Goal: Navigation & Orientation: Go to known website

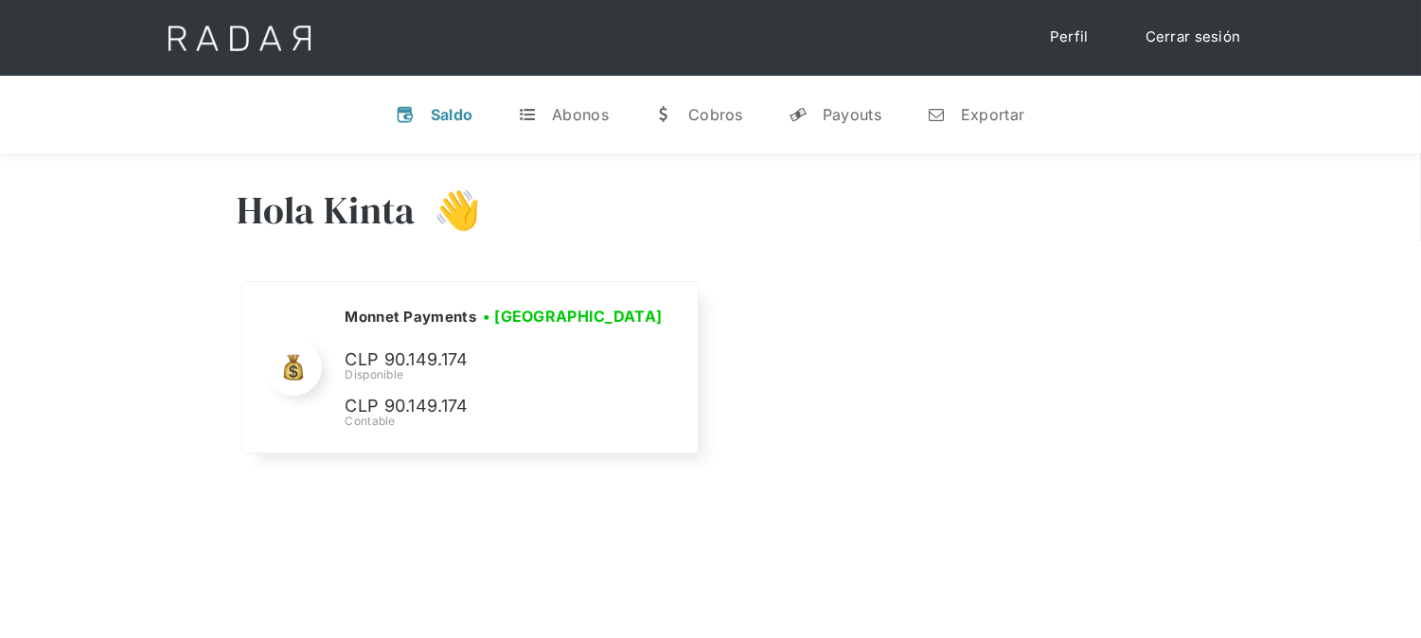
click at [1224, 35] on link "Cerrar sesión" at bounding box center [1192, 37] width 133 height 37
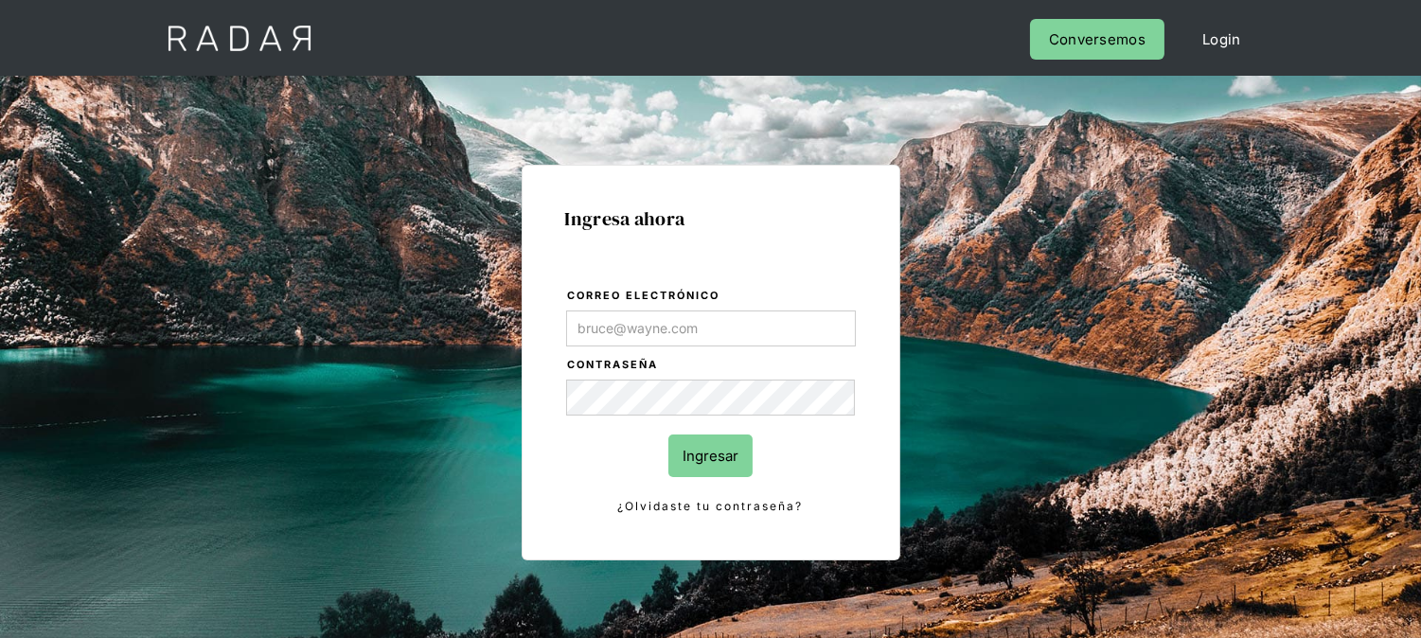
type input "[EMAIL_ADDRESS][DOMAIN_NAME]"
click at [705, 464] on input "Ingresar" at bounding box center [710, 455] width 84 height 43
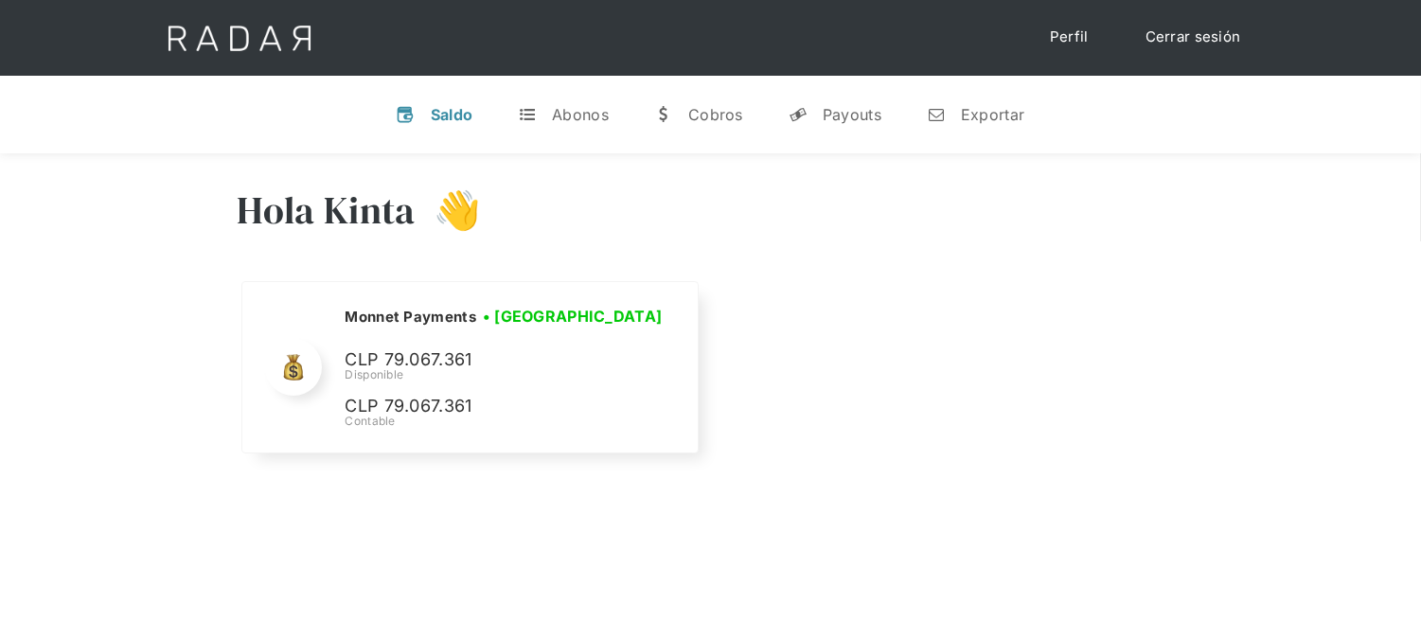
click at [1183, 36] on link "Cerrar sesión" at bounding box center [1192, 37] width 133 height 37
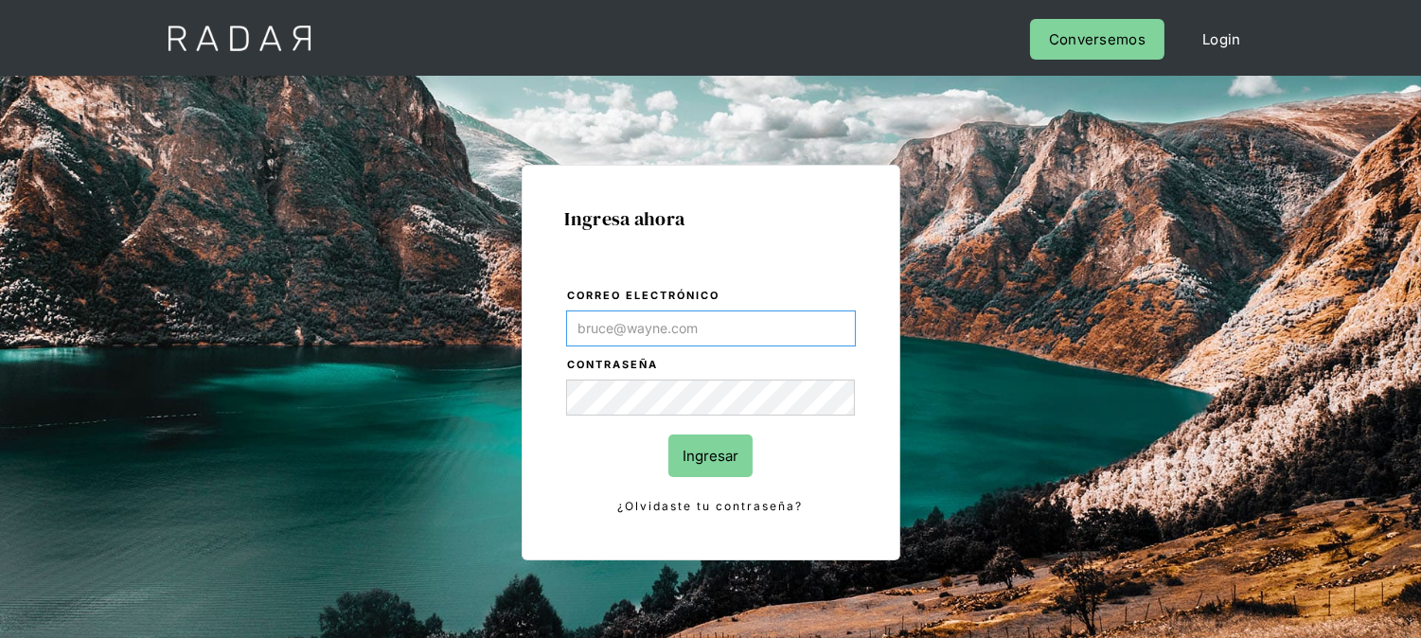
type input "[EMAIL_ADDRESS][DOMAIN_NAME]"
click at [715, 452] on input "Ingresar" at bounding box center [710, 455] width 84 height 43
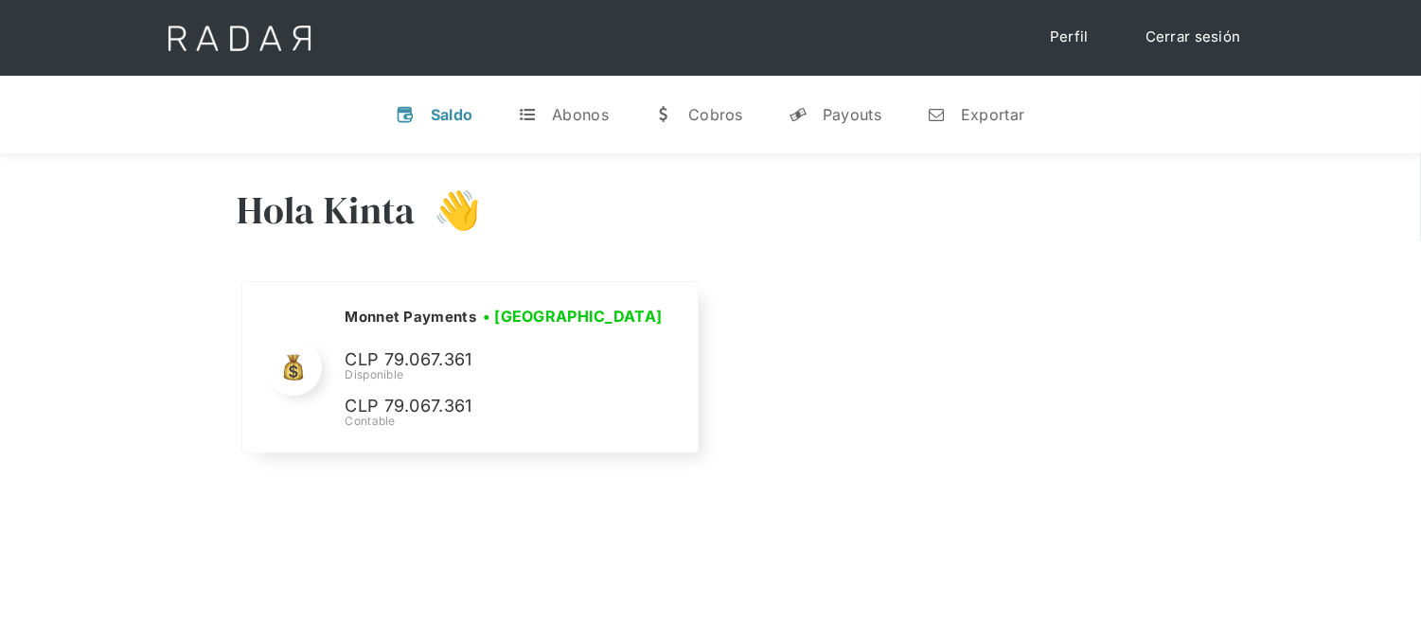
click at [1196, 28] on link "Cerrar sesión" at bounding box center [1192, 37] width 133 height 37
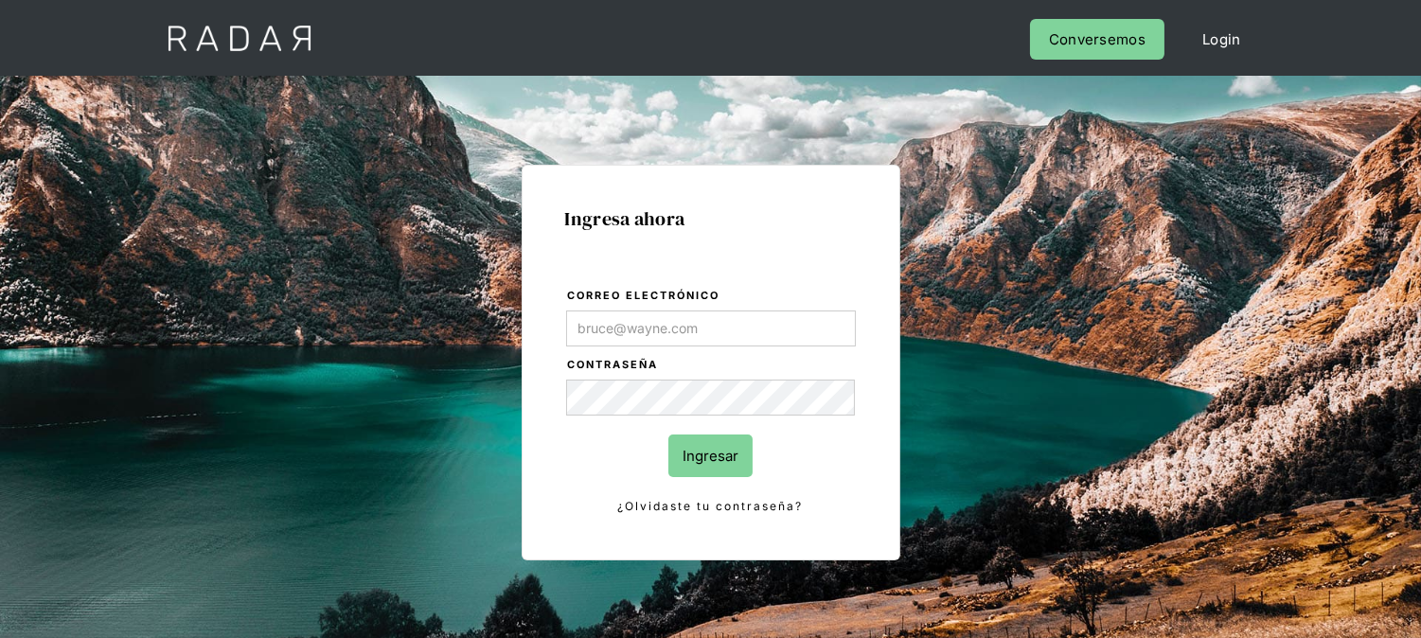
type input "[EMAIL_ADDRESS][DOMAIN_NAME]"
click at [705, 464] on input "Ingresar" at bounding box center [710, 455] width 84 height 43
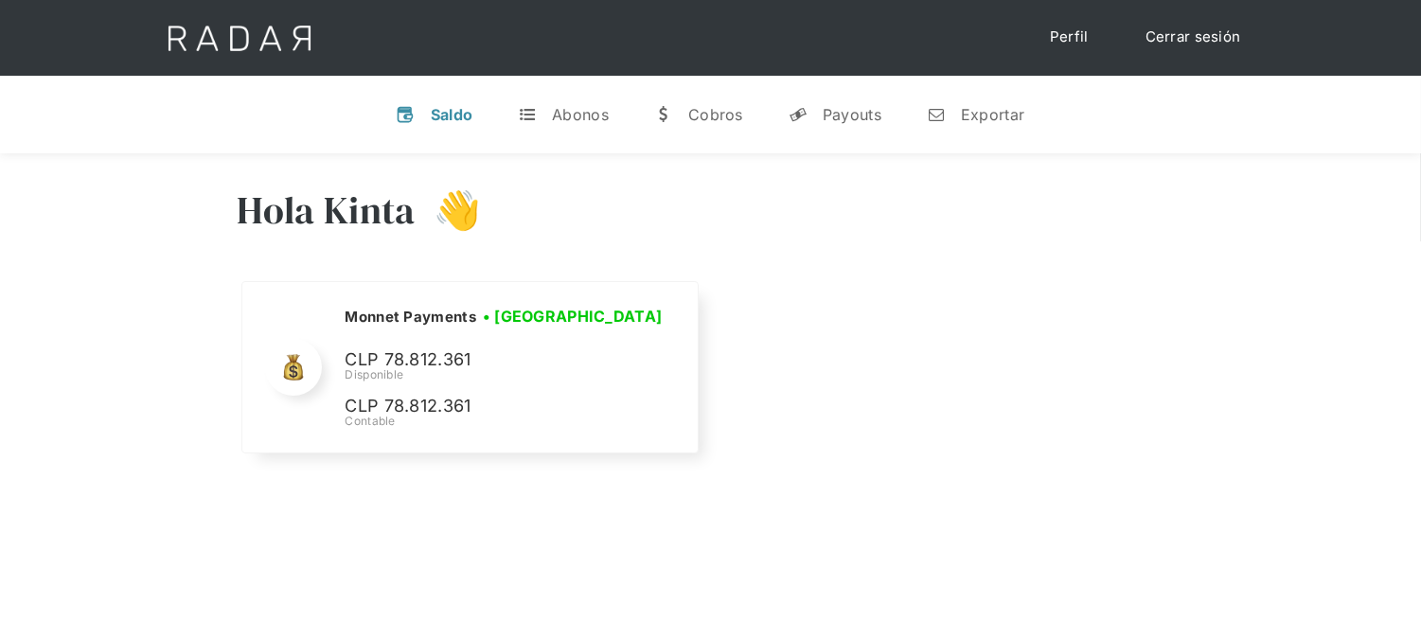
click at [1197, 31] on link "Cerrar sesión" at bounding box center [1192, 37] width 133 height 37
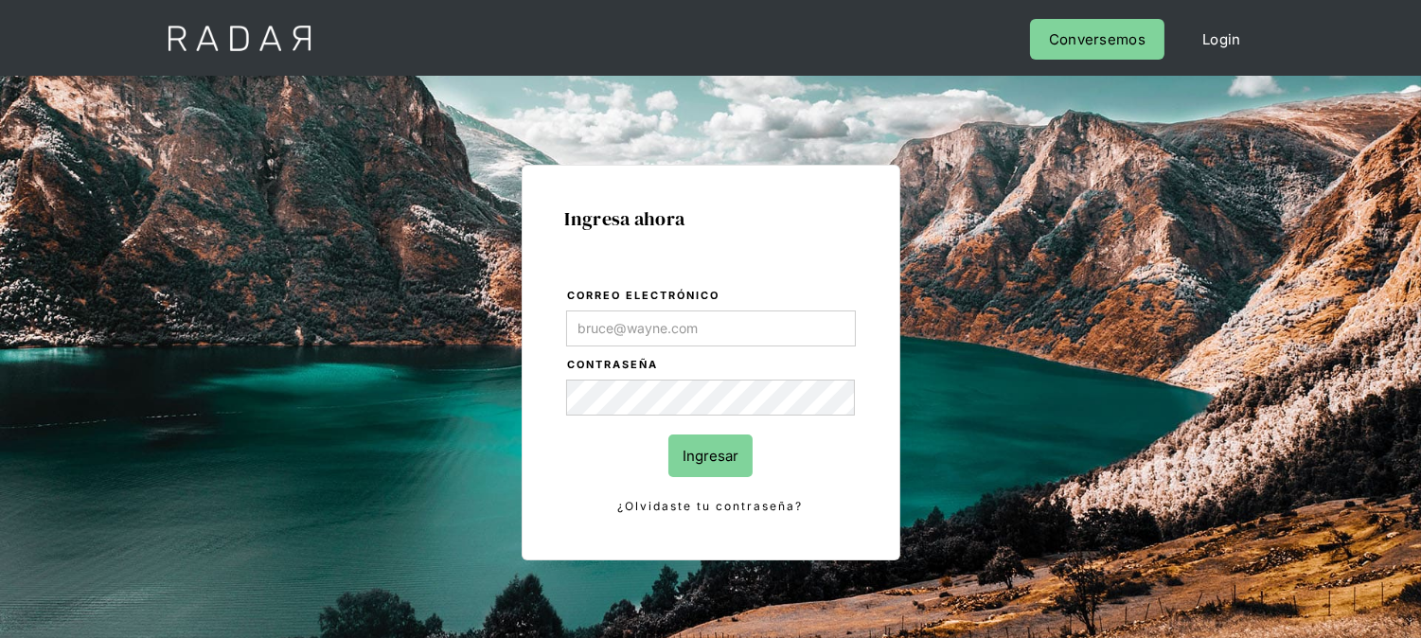
type input "[EMAIL_ADDRESS][DOMAIN_NAME]"
click at [735, 459] on input "Ingresar" at bounding box center [710, 455] width 84 height 43
